Goal: Information Seeking & Learning: Learn about a topic

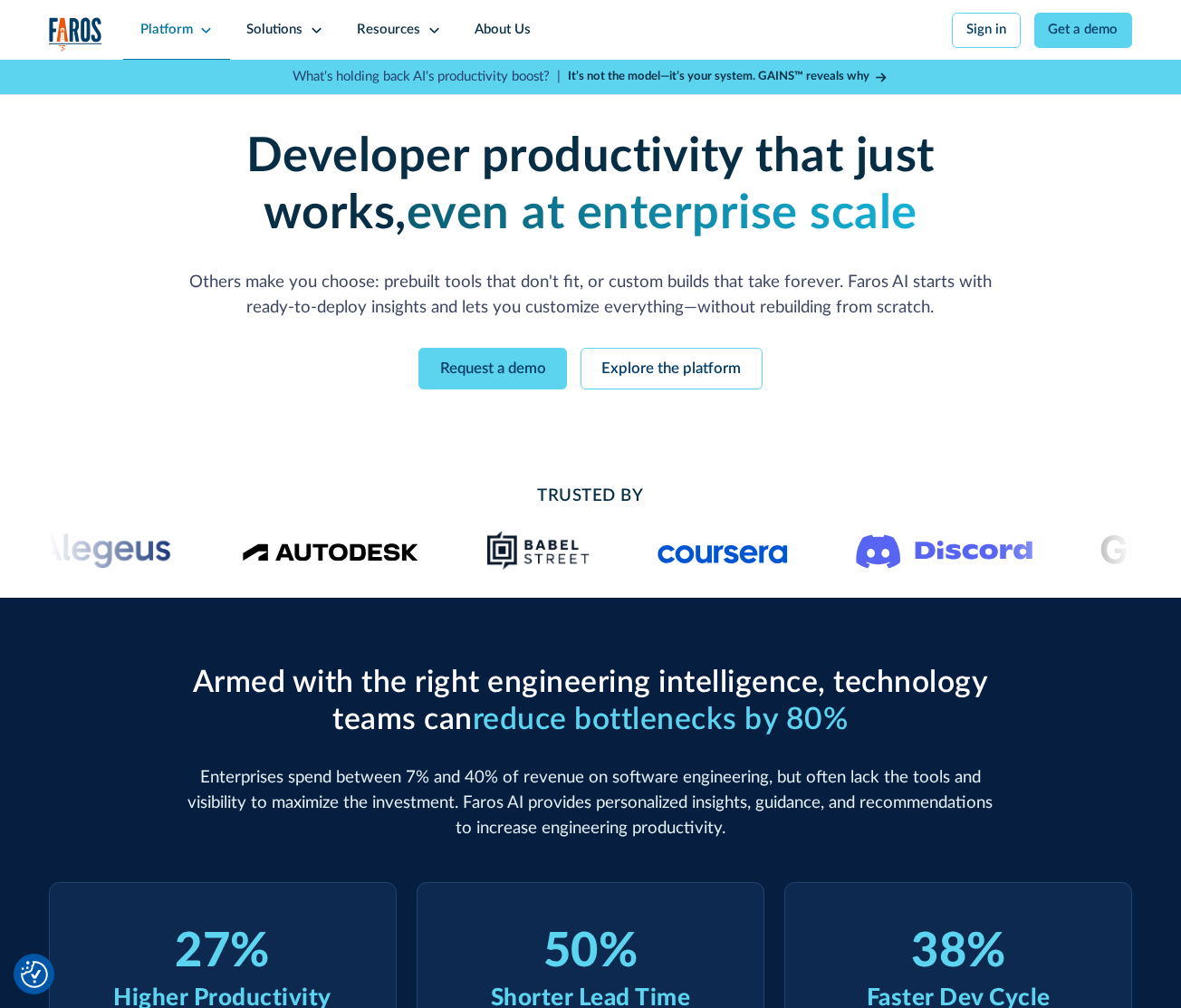
click at [167, 30] on div "Platform" at bounding box center [167, 30] width 52 height 20
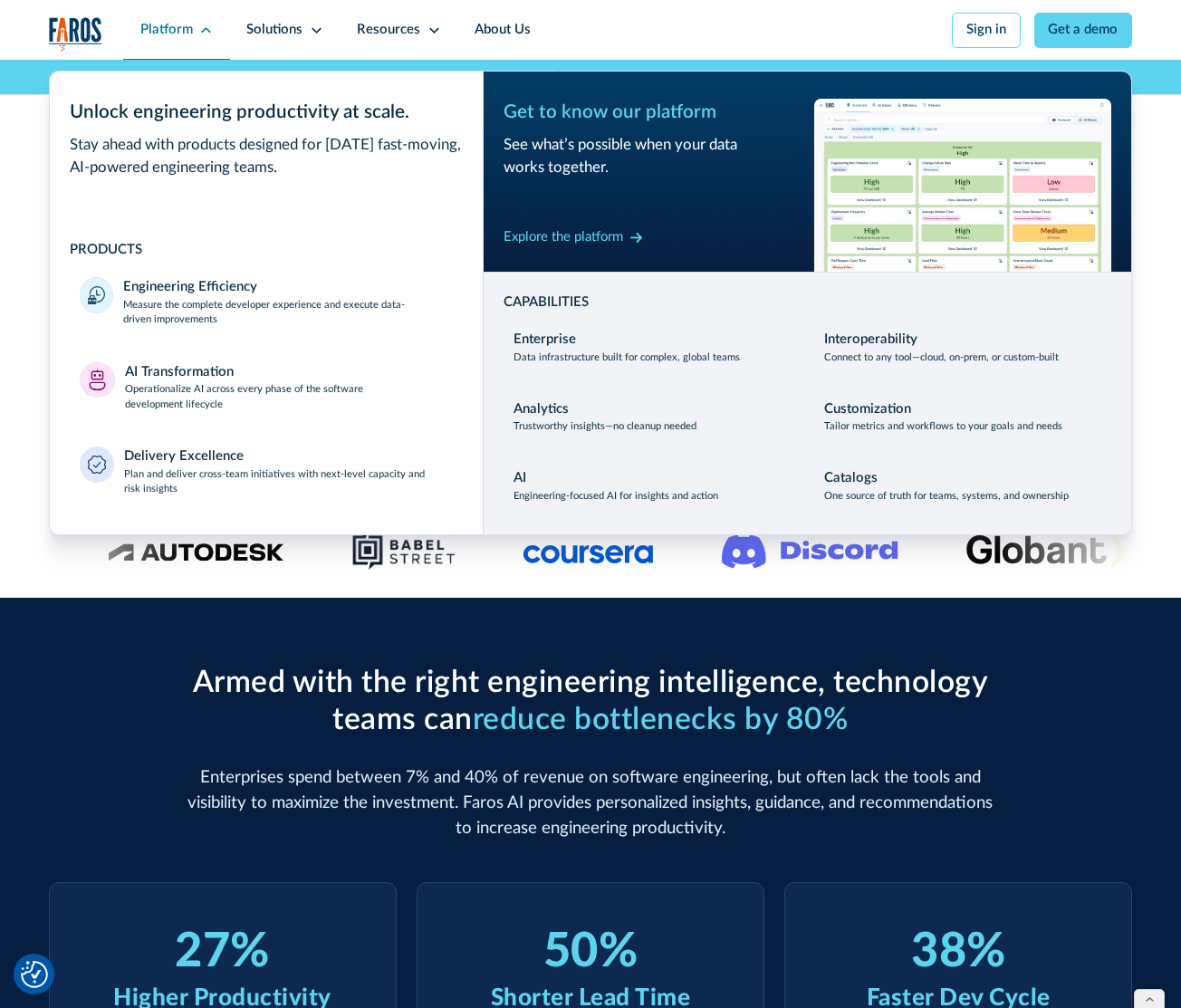
click at [160, 32] on div "Platform" at bounding box center [167, 30] width 52 height 20
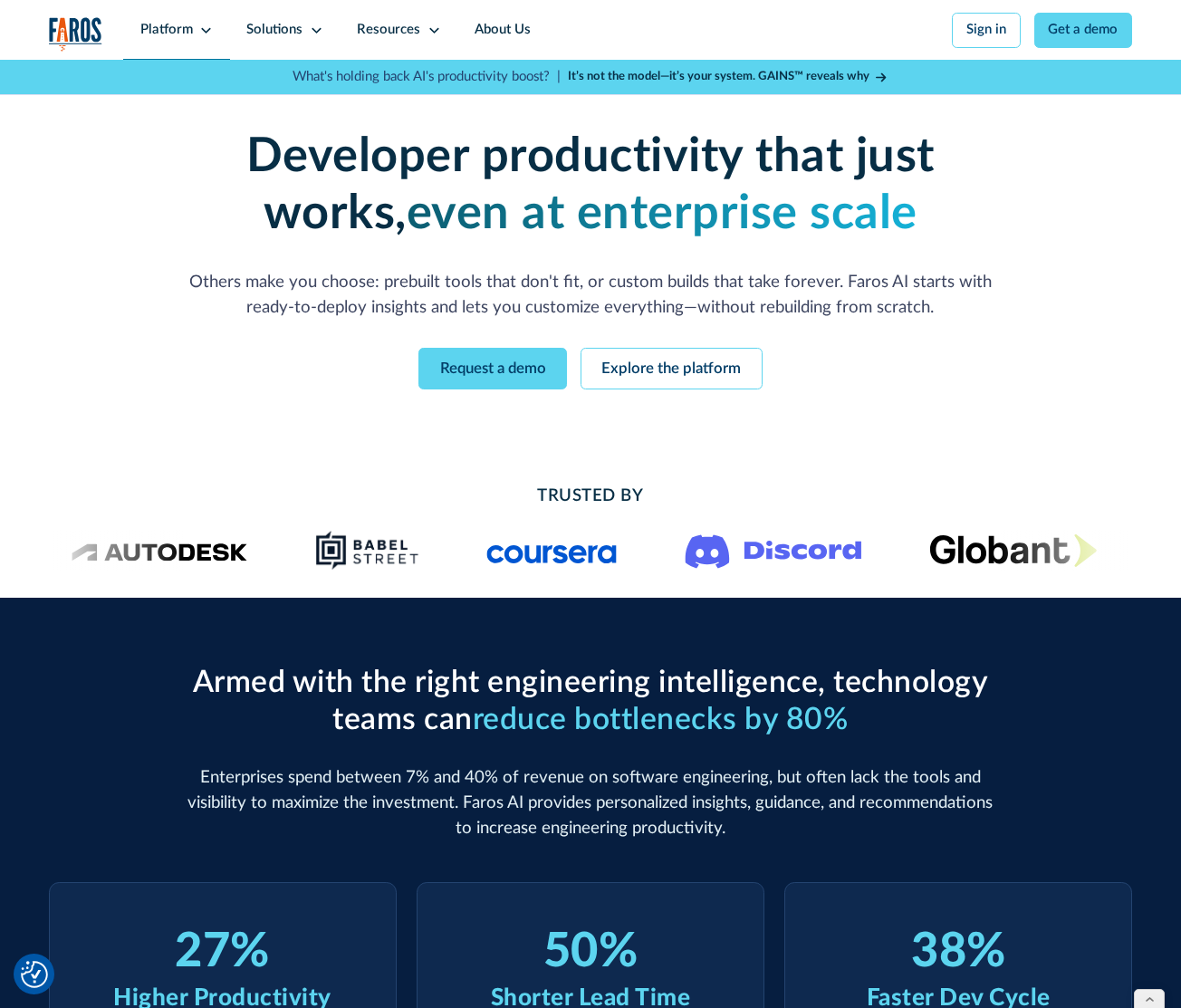
click at [160, 32] on div "Platform" at bounding box center [167, 30] width 52 height 20
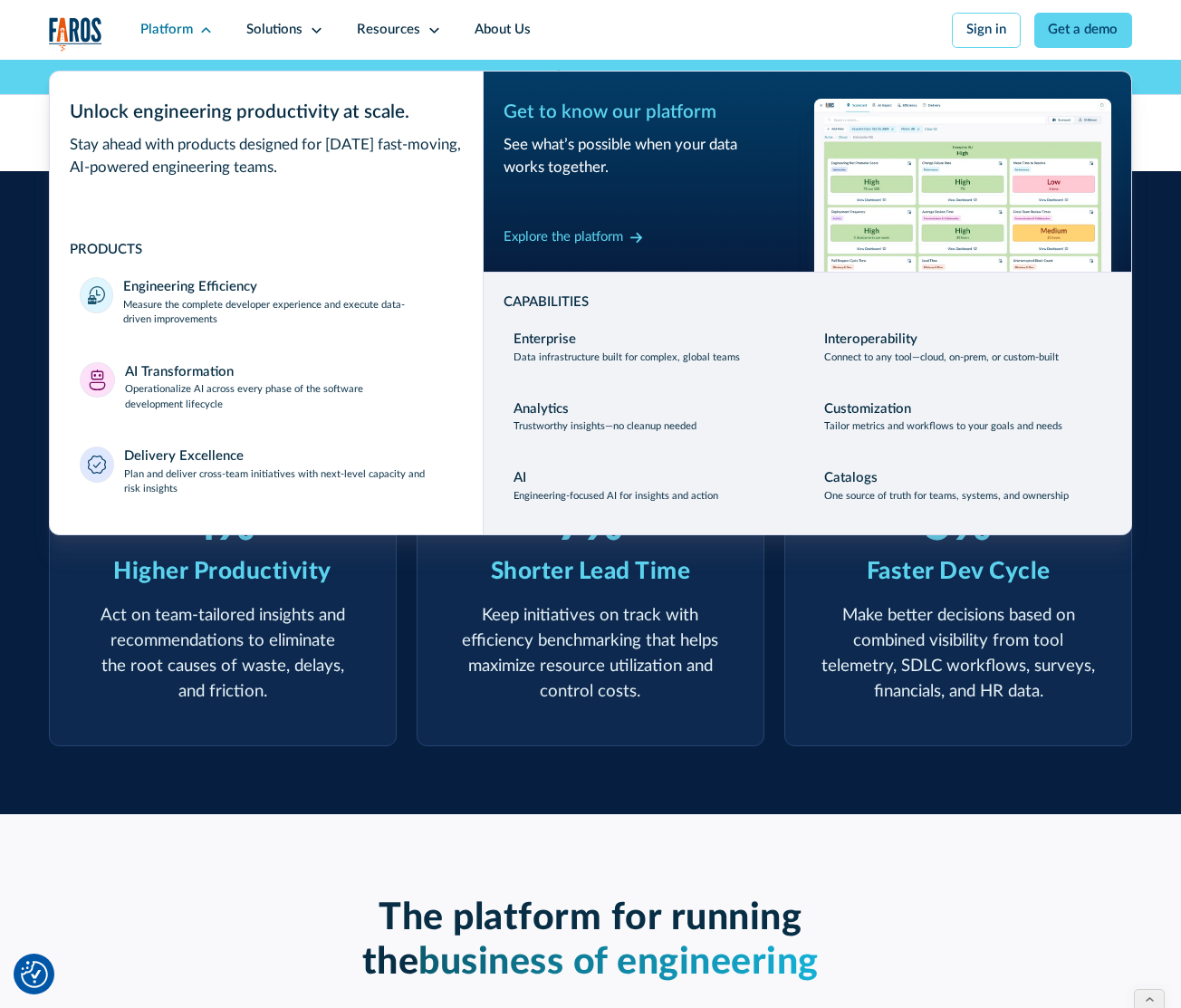
scroll to position [620, 0]
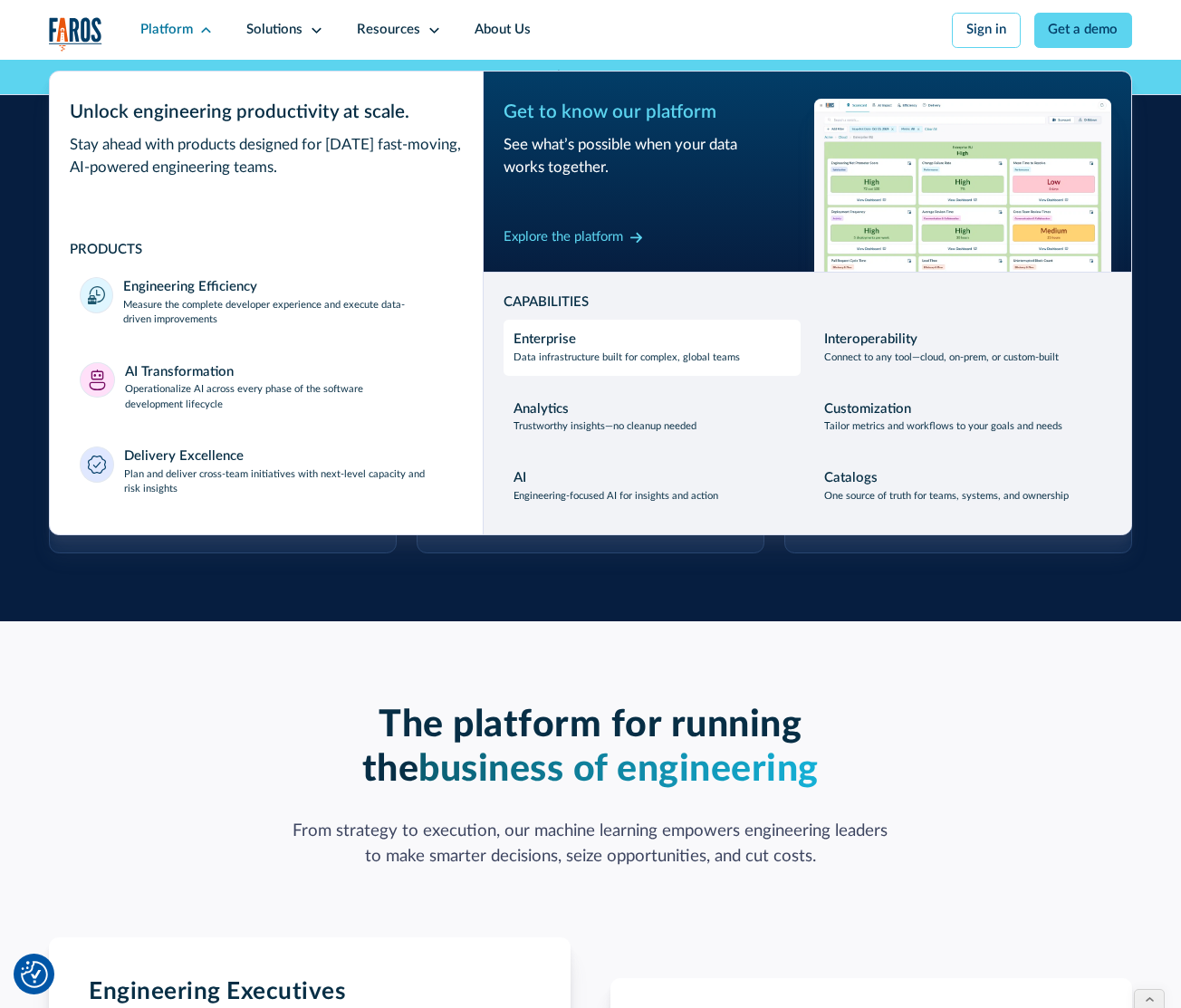
click at [558, 358] on p "Data infrastructure built for complex, global teams" at bounding box center [627, 358] width 226 height 15
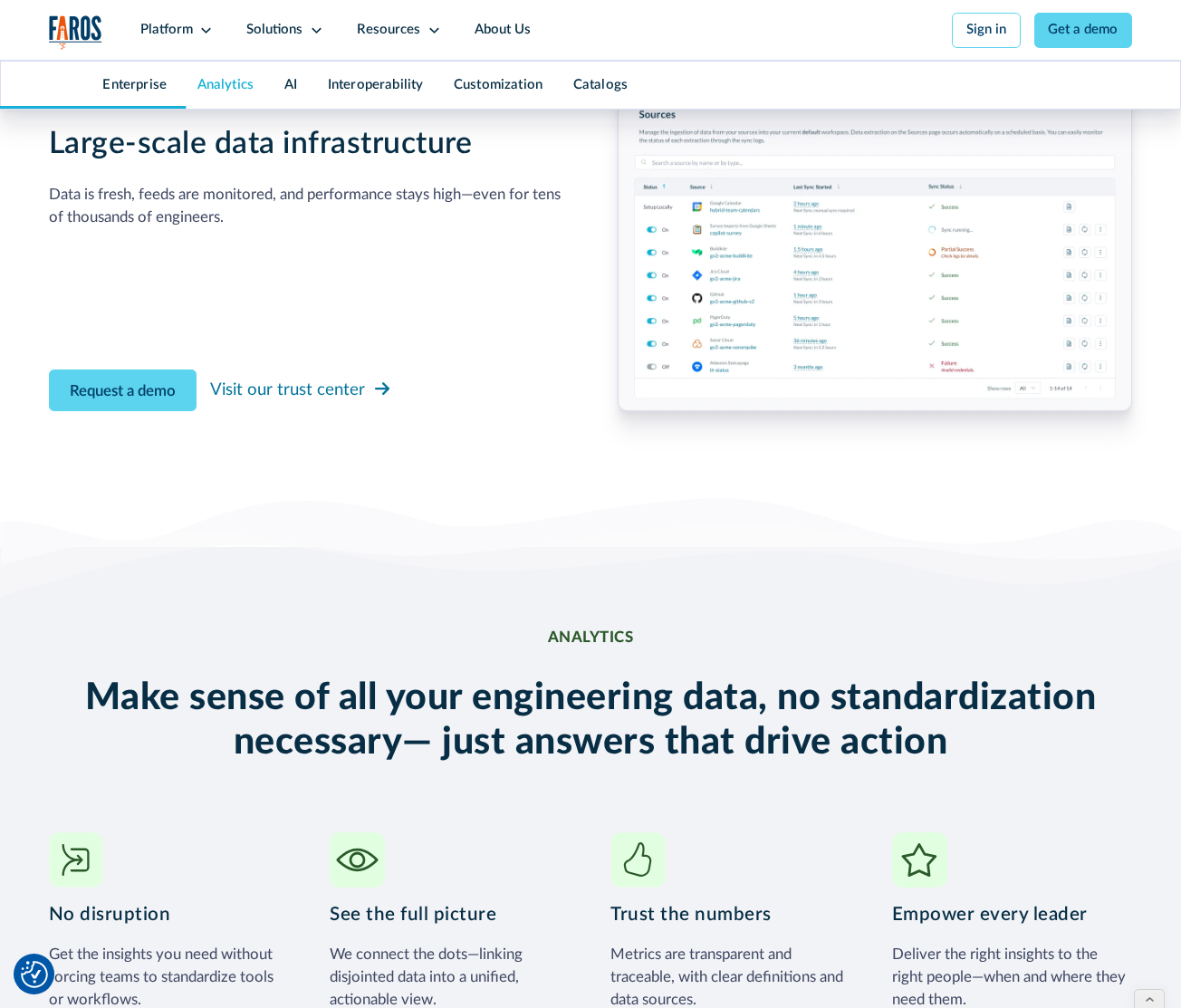
scroll to position [1461, 0]
